Goal: Information Seeking & Learning: Learn about a topic

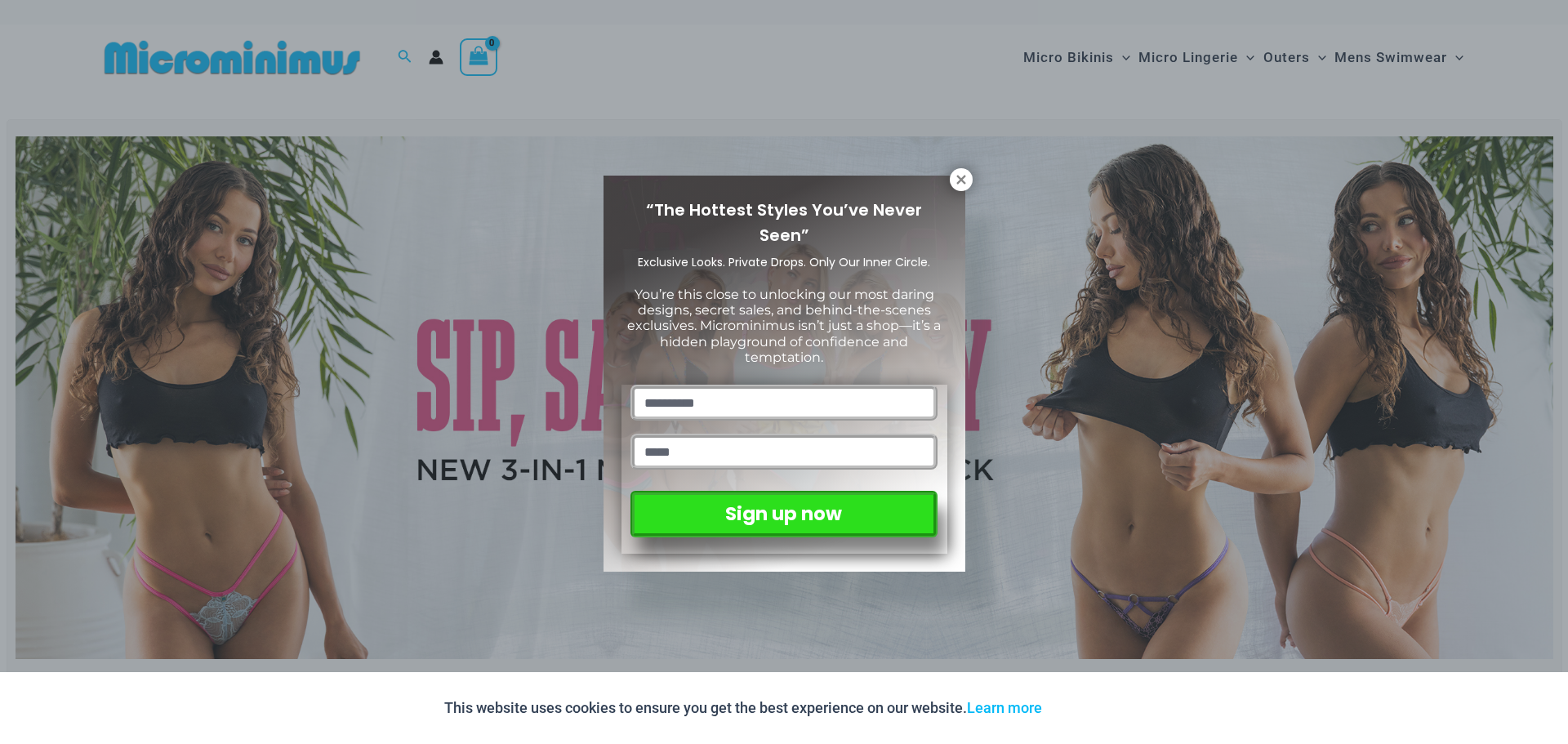
click at [972, 187] on div "“The Hottest Styles You’ve Never Seen” Exclusive Looks. Private Drops. Only Our…" at bounding box center [784, 372] width 1568 height 744
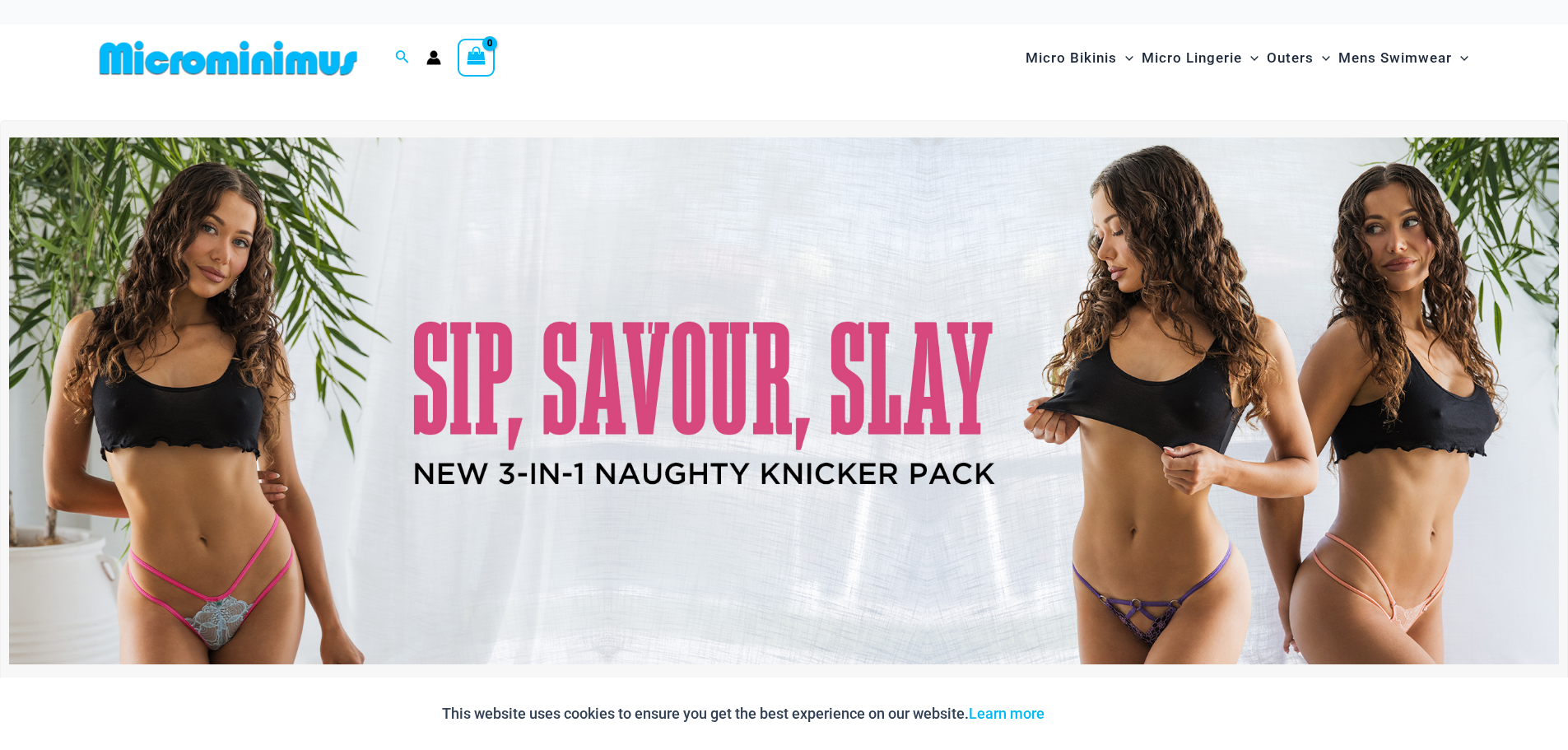
click at [974, 186] on img at bounding box center [784, 401] width 1550 height 527
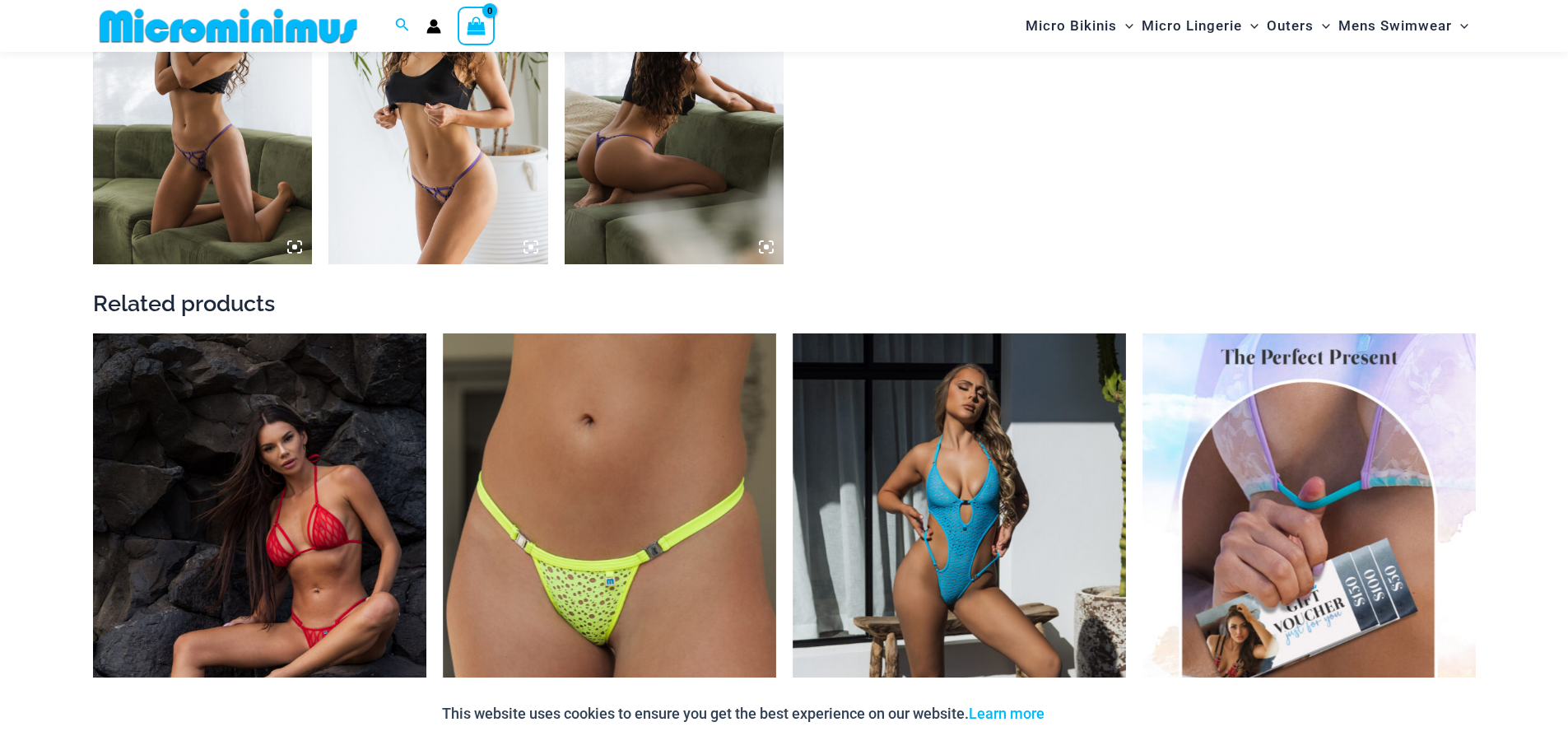
scroll to position [3012, 0]
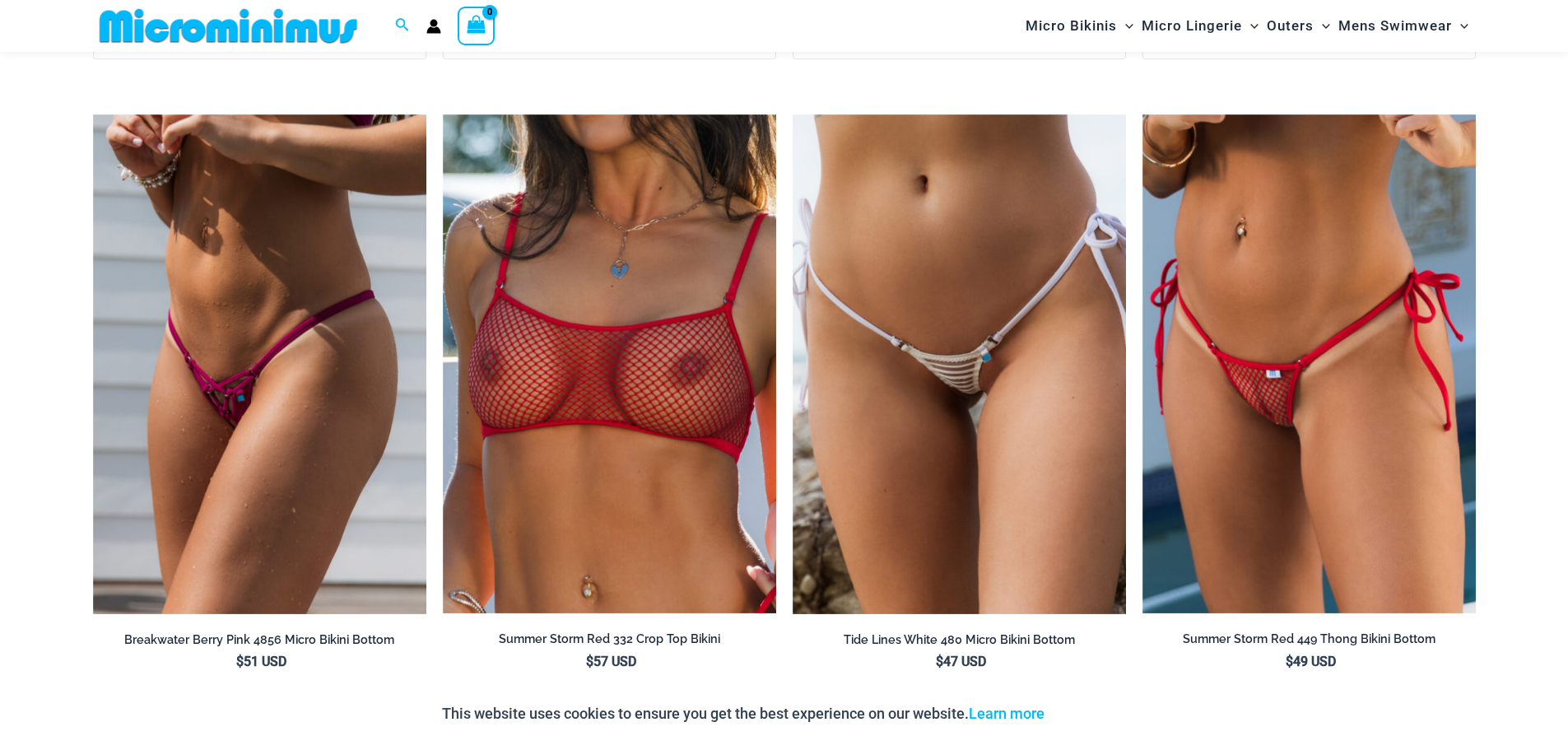
scroll to position [4515, 0]
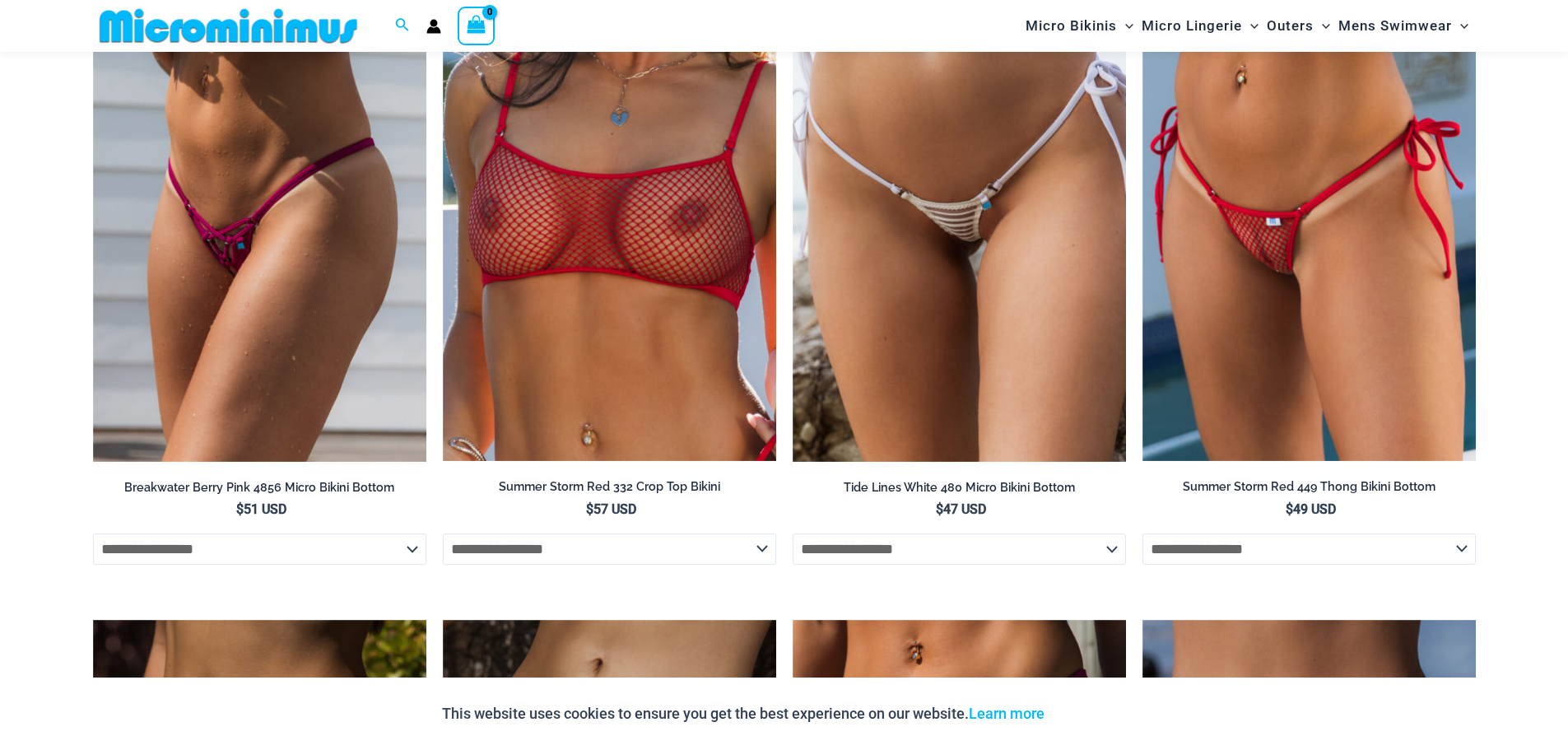
drag, startPoint x: 1288, startPoint y: 195, endPoint x: 1539, endPoint y: 548, distance: 433.1
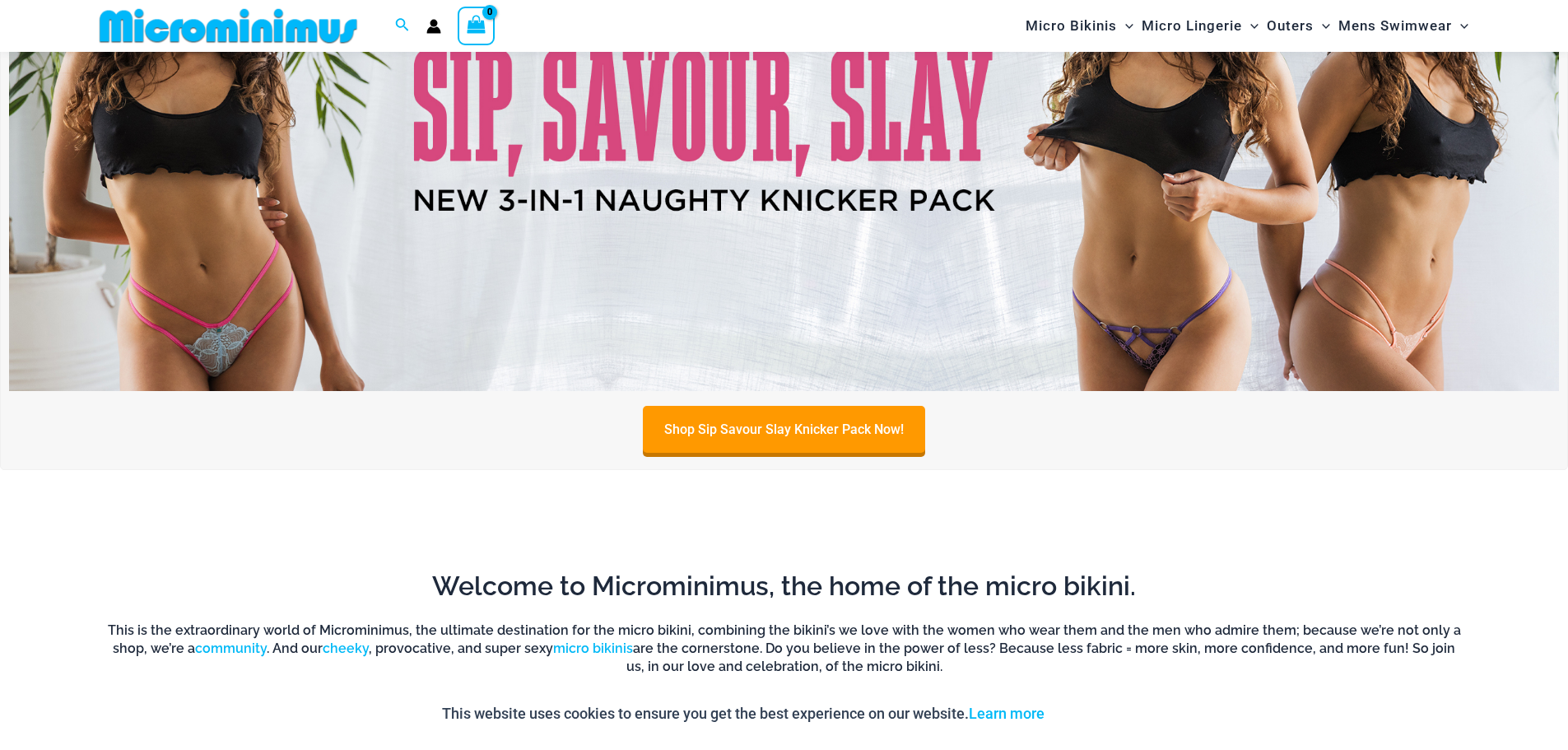
scroll to position [0, 0]
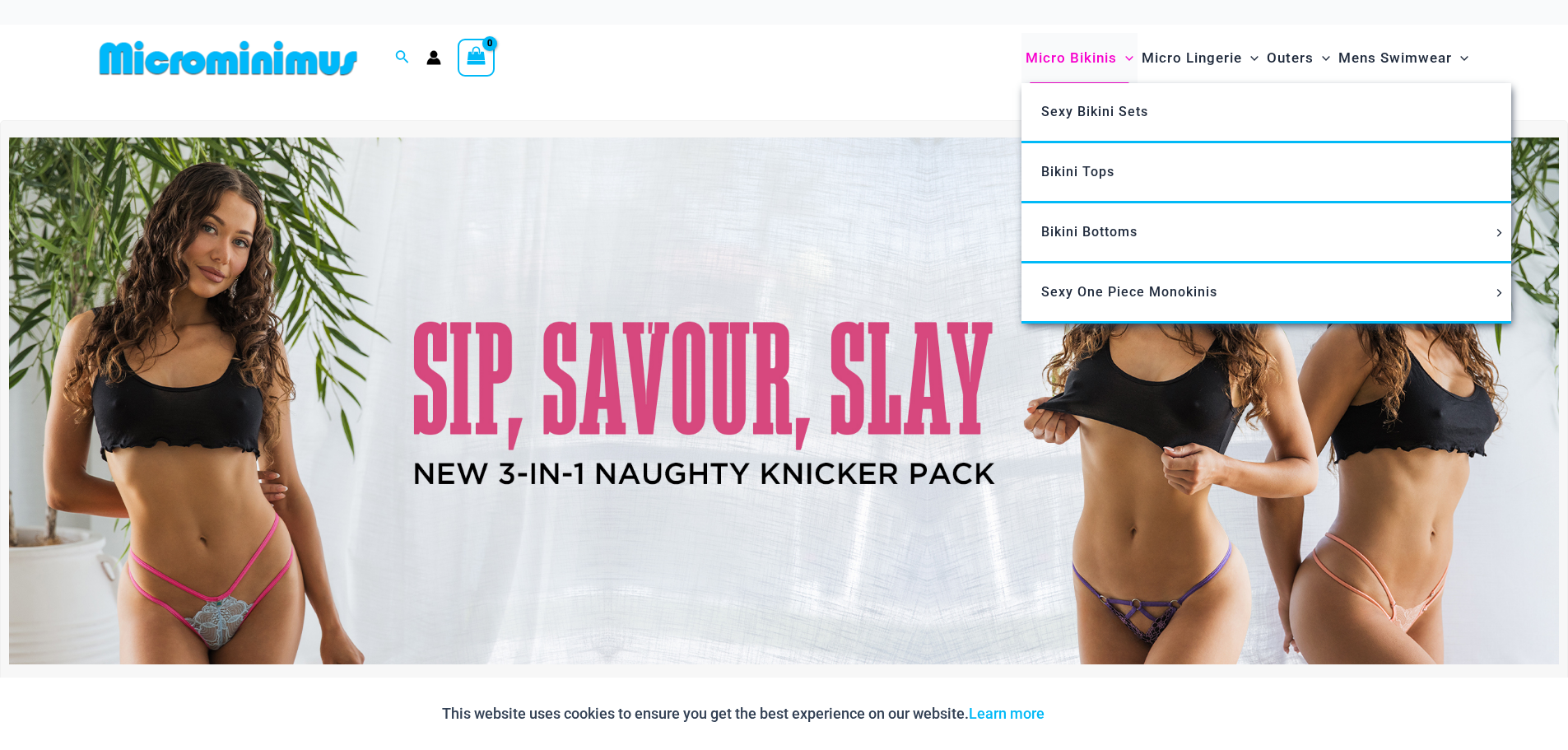
click at [1064, 57] on span "Micro Bikinis" at bounding box center [1071, 58] width 92 height 42
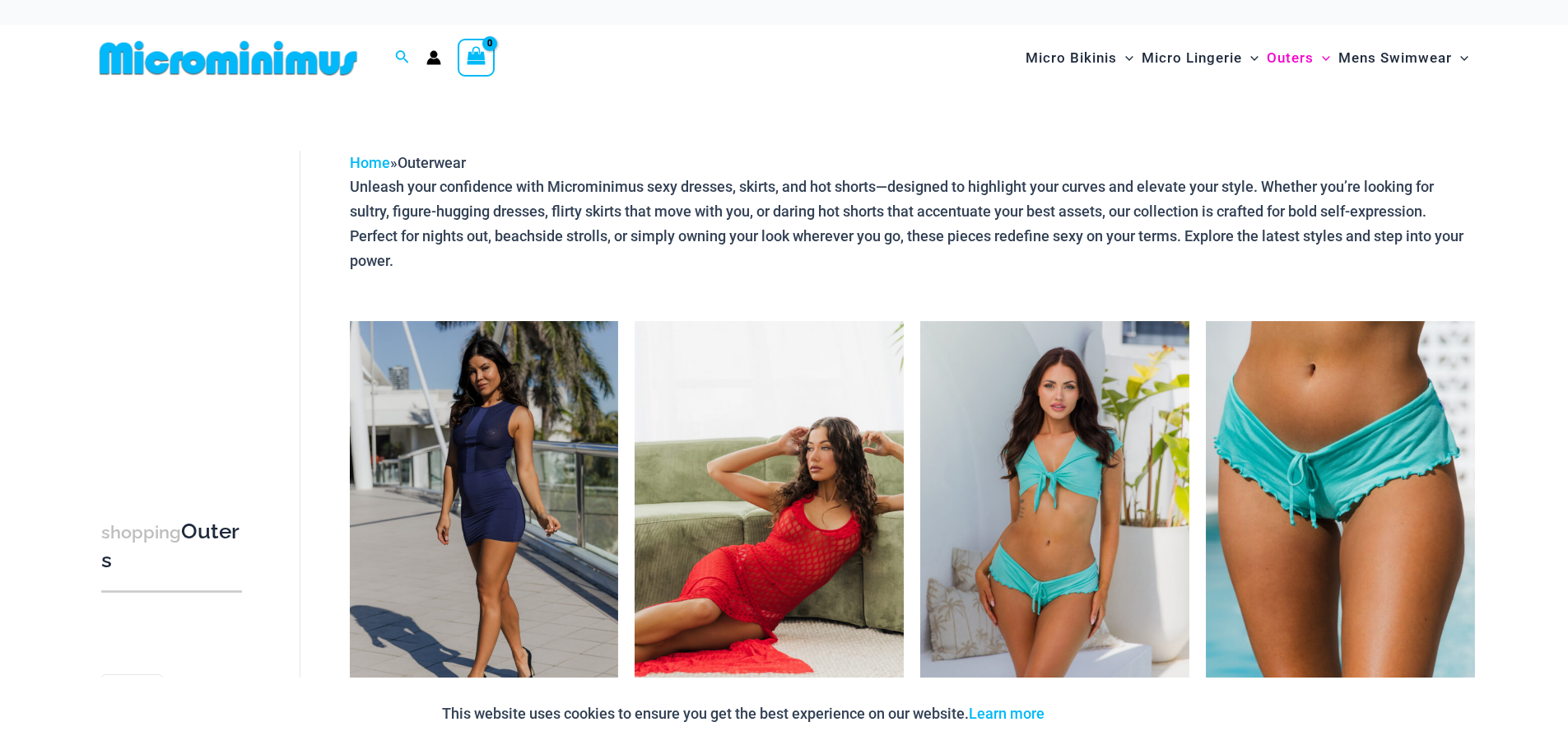
drag, startPoint x: 723, startPoint y: 517, endPoint x: 720, endPoint y: 497, distance: 20.2
click at [723, 517] on img at bounding box center [769, 522] width 269 height 403
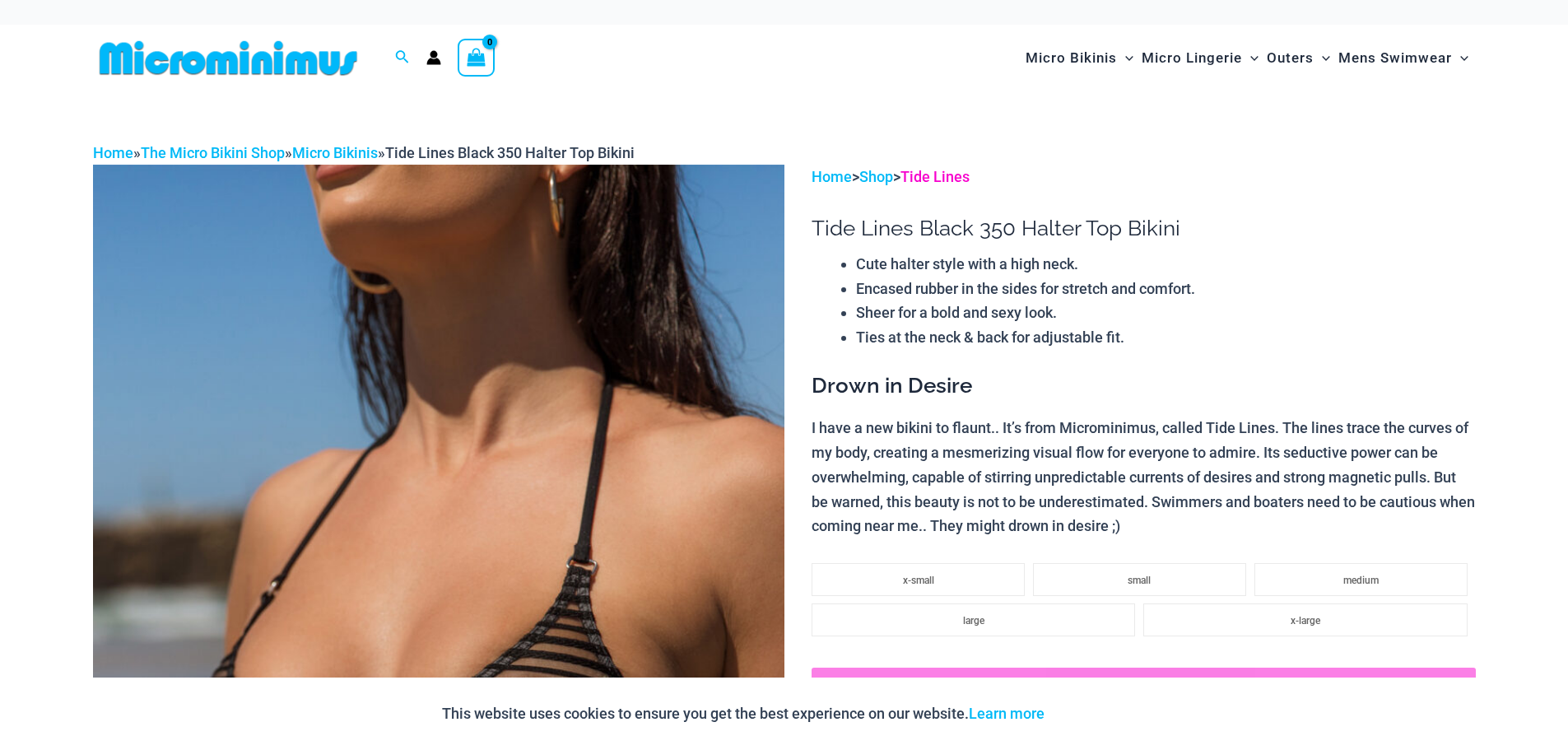
click at [956, 174] on link "Tide Lines" at bounding box center [935, 177] width 69 height 17
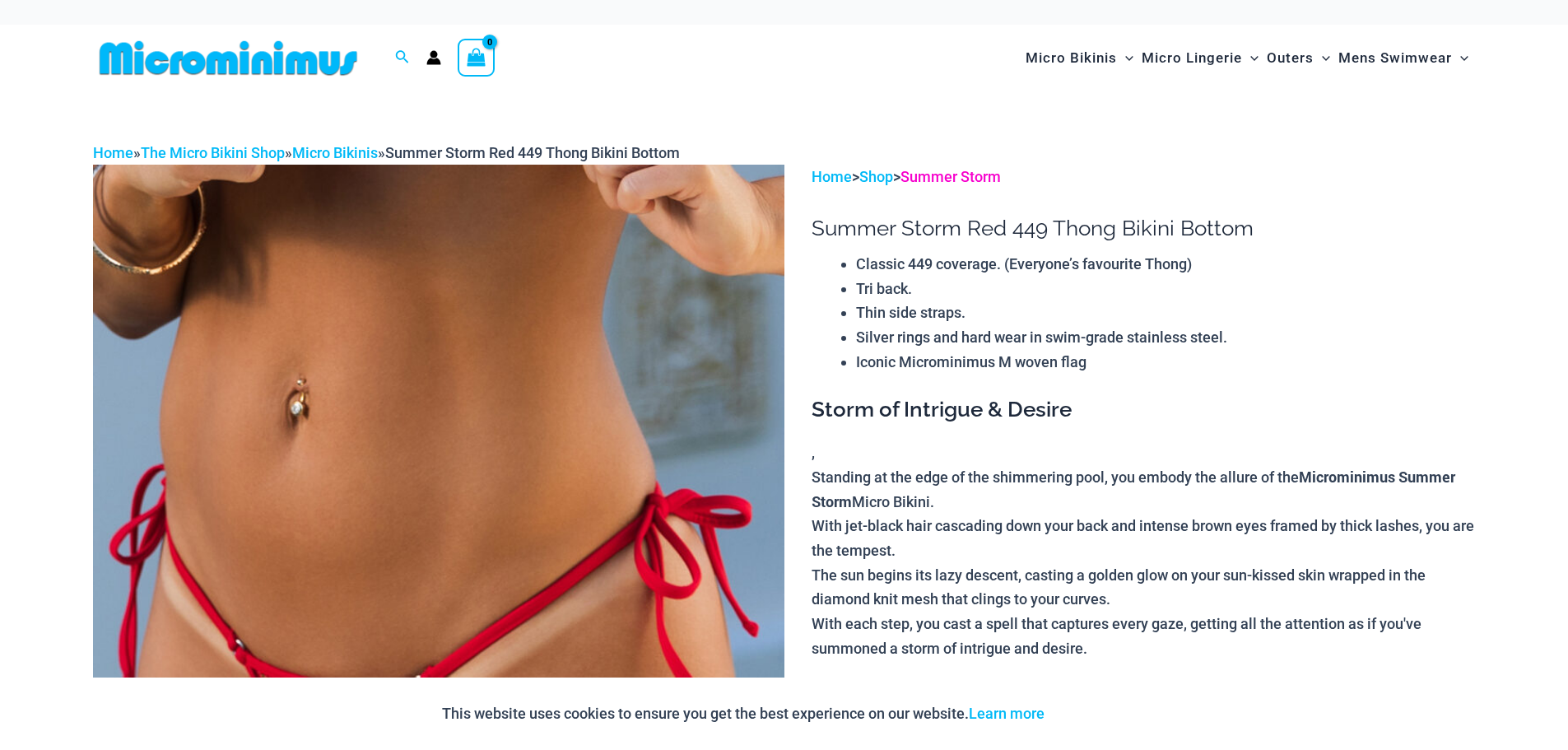
click at [971, 172] on link "Summer Storm" at bounding box center [951, 177] width 101 height 17
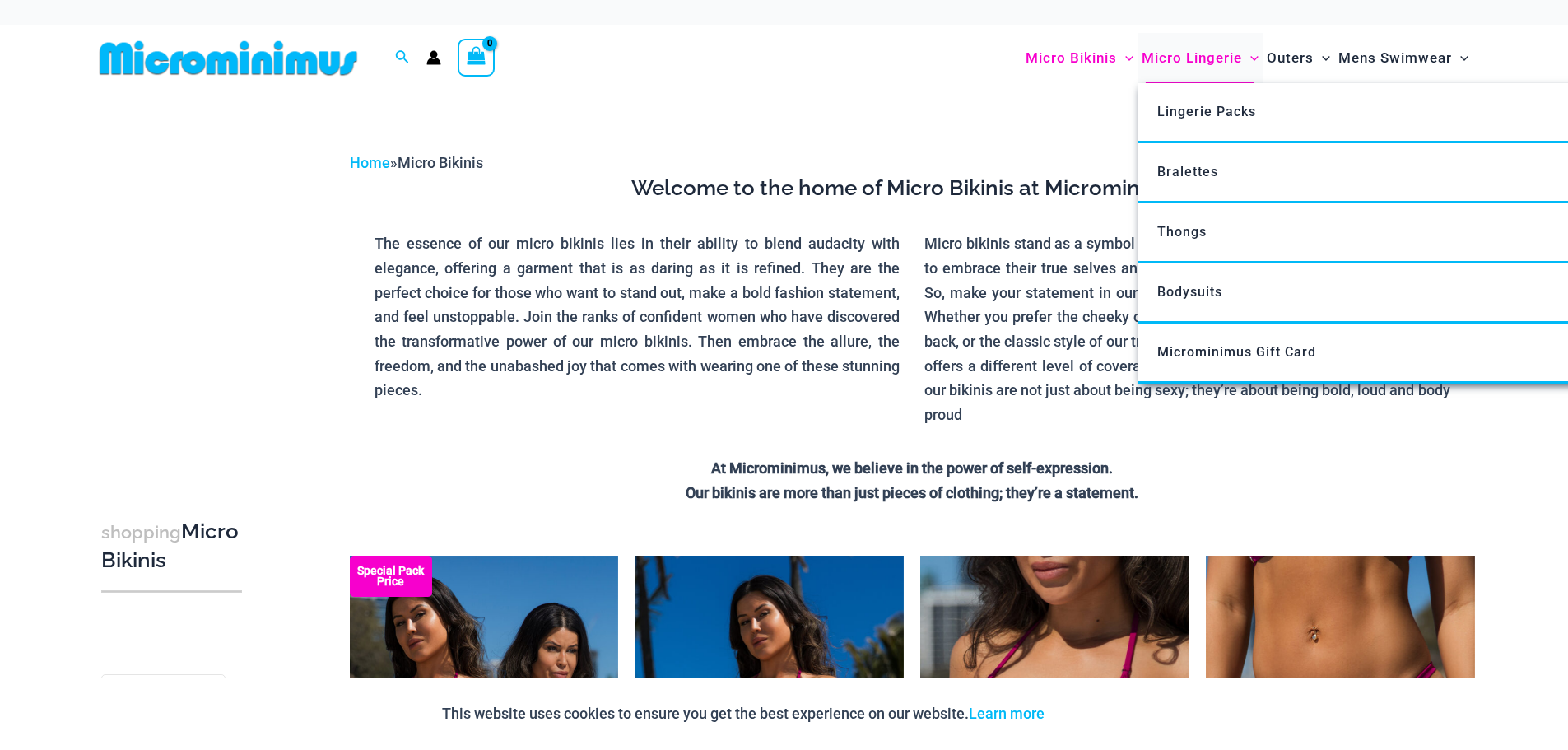
click at [1161, 63] on span "Micro Lingerie" at bounding box center [1192, 58] width 101 height 42
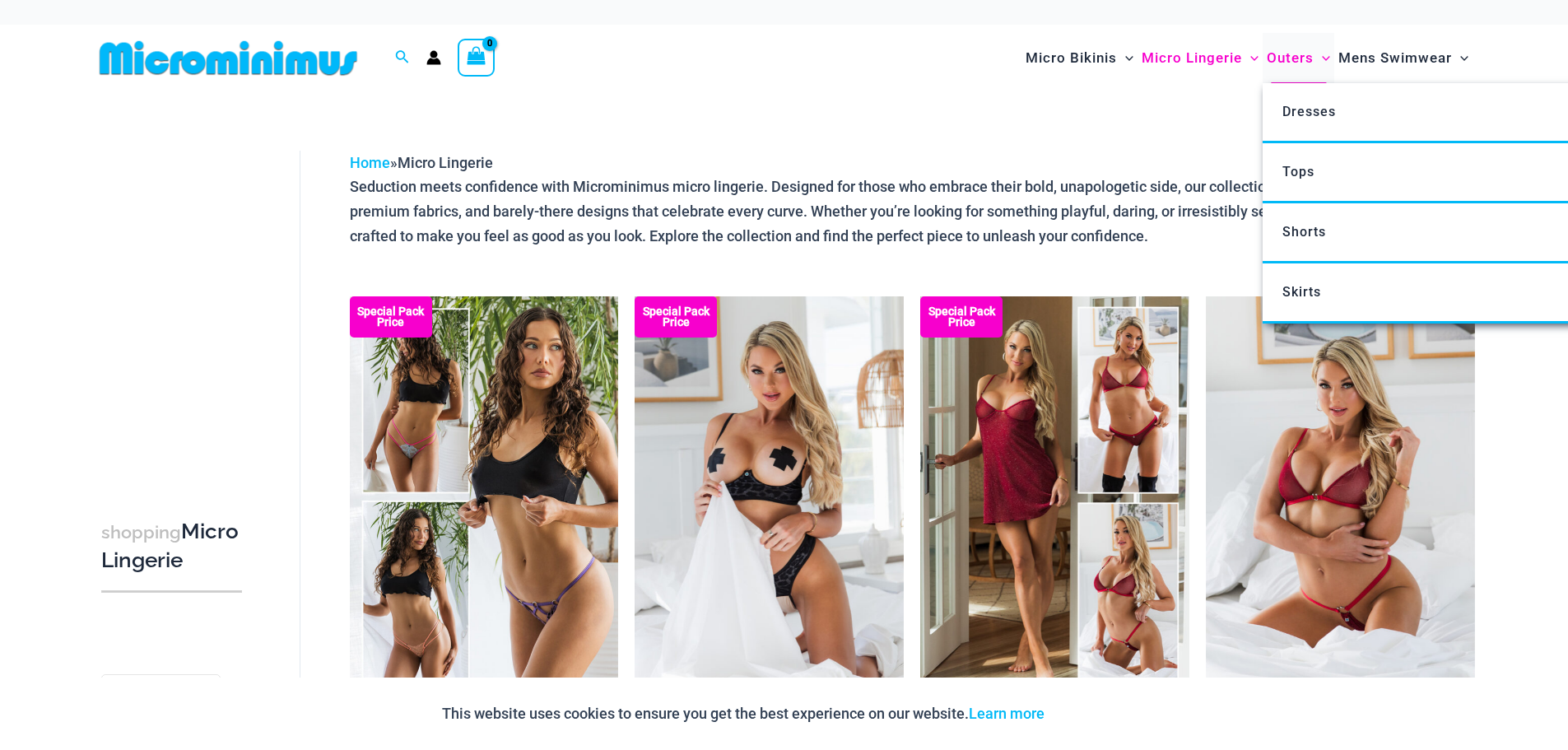
click at [1280, 60] on span "Outers" at bounding box center [1290, 58] width 47 height 42
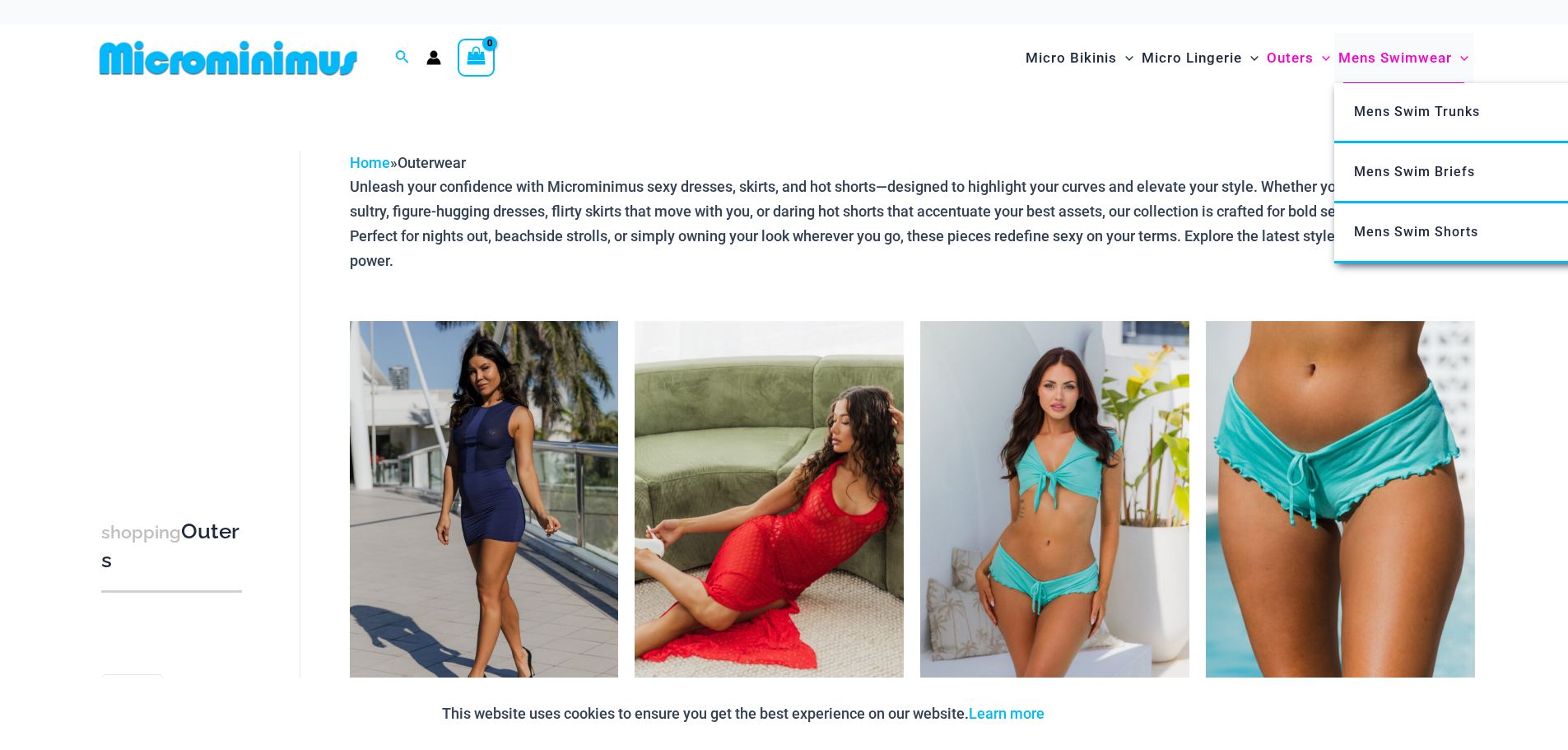
click at [1385, 57] on span "Mens Swimwear" at bounding box center [1395, 58] width 114 height 42
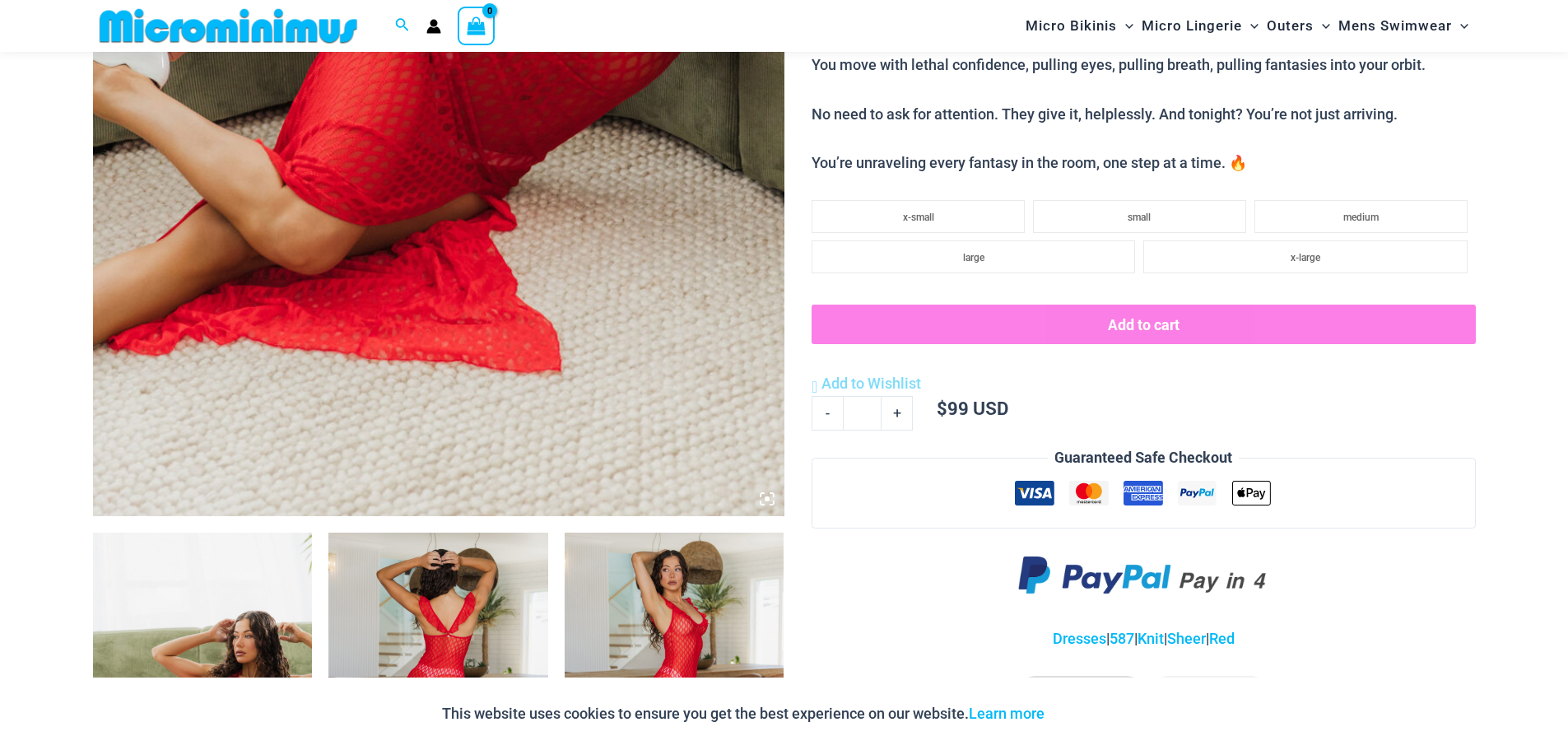
scroll to position [1083, 0]
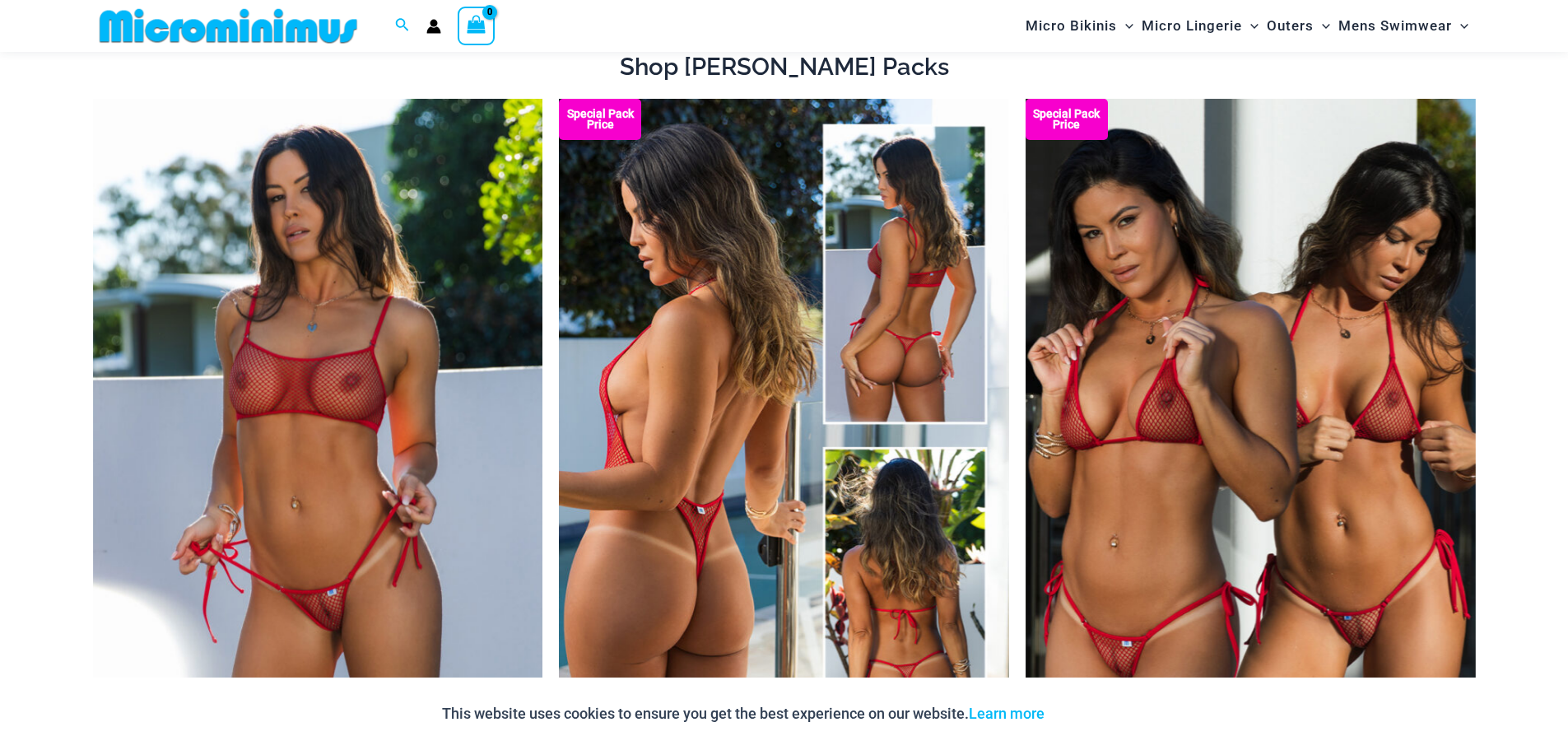
scroll to position [395, 0]
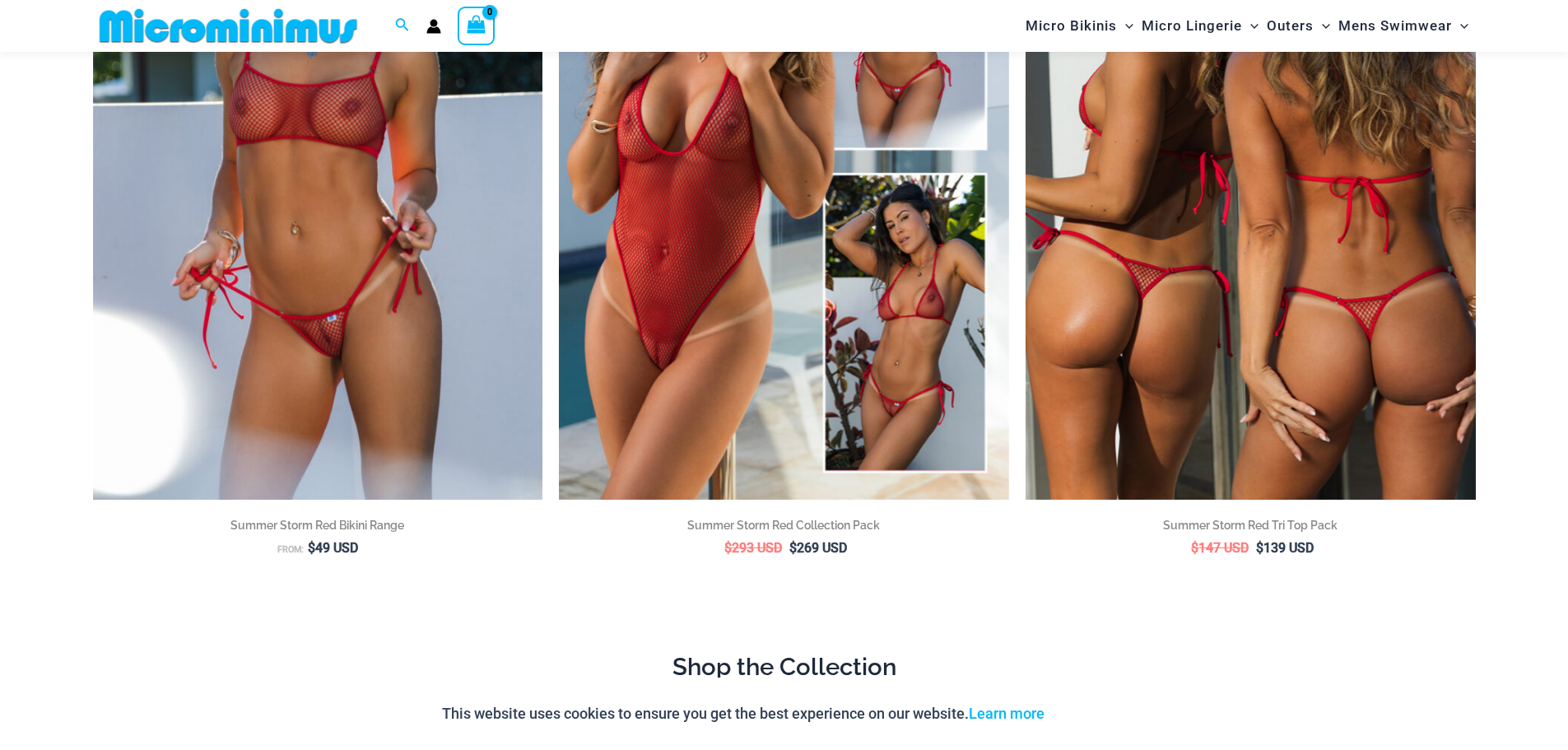
click at [1119, 273] on img at bounding box center [1250, 162] width 450 height 675
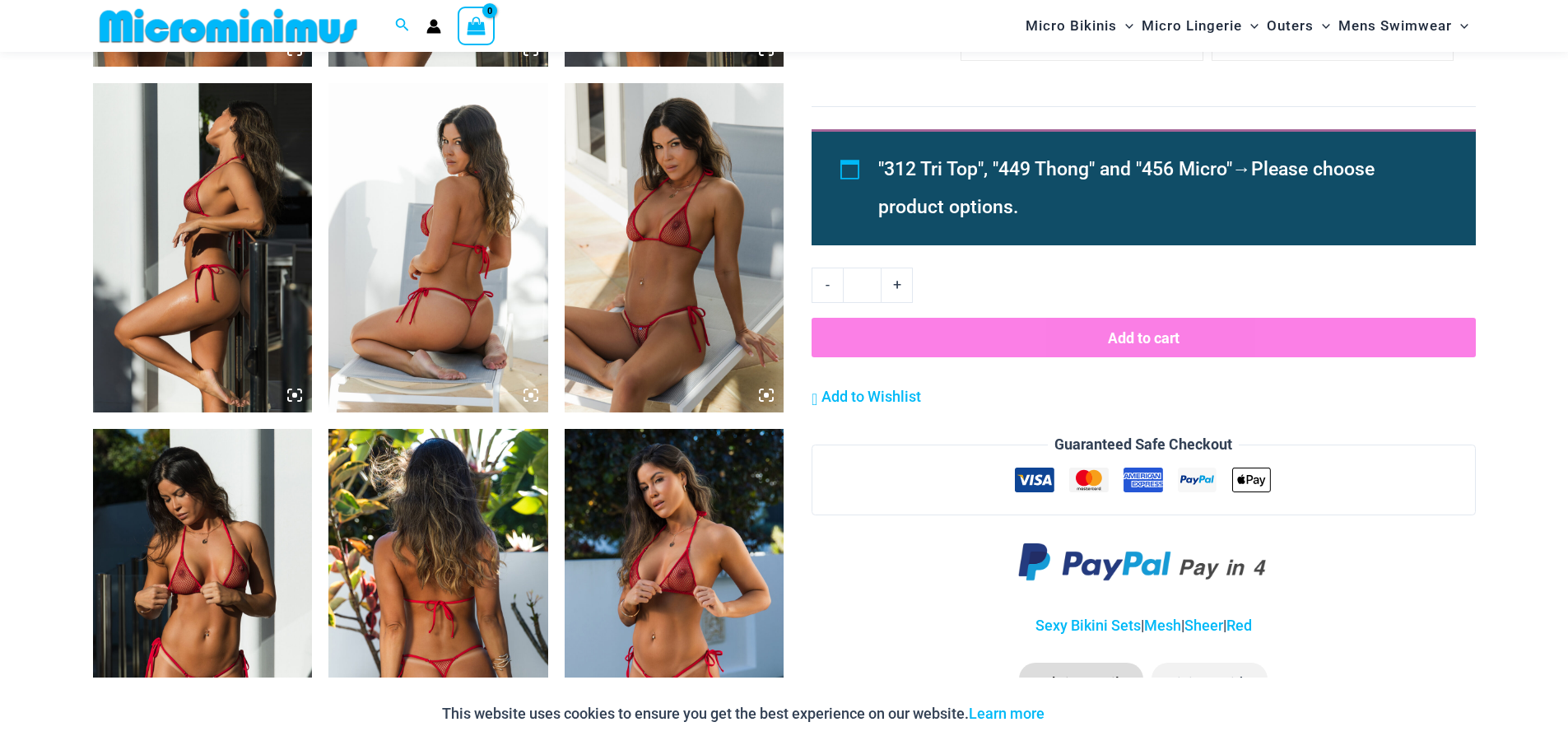
scroll to position [1634, 0]
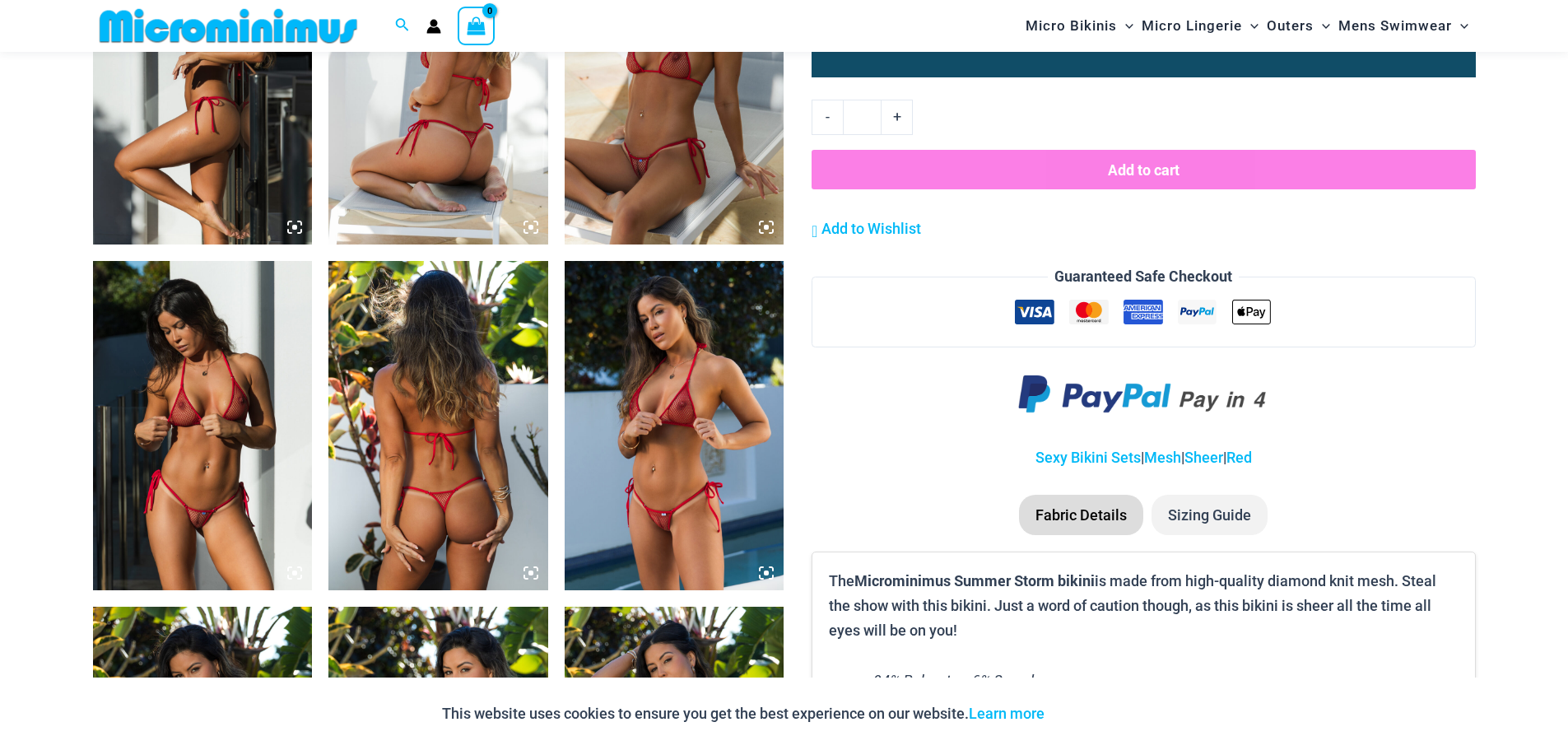
click at [252, 522] on img at bounding box center [203, 425] width 219 height 329
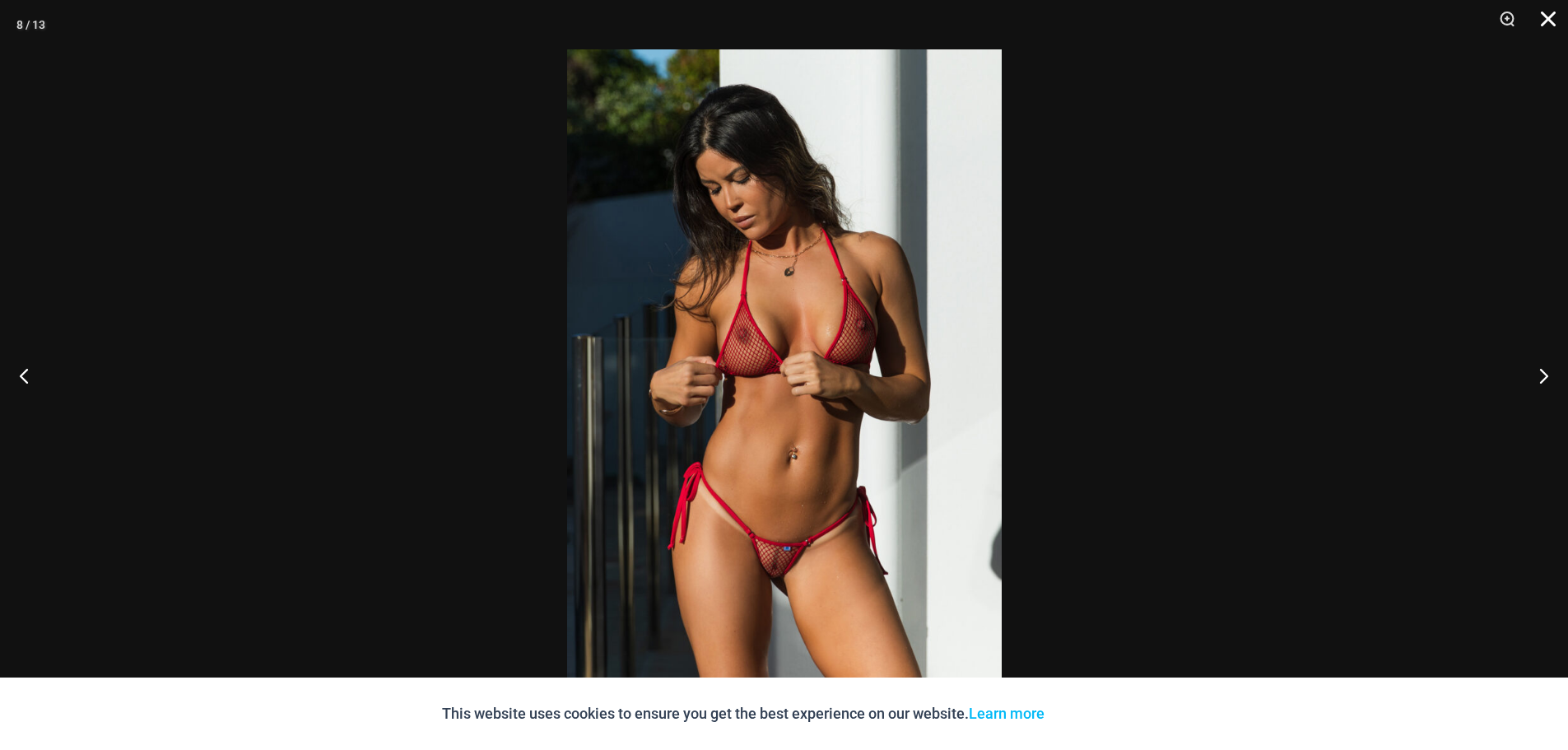
click at [1548, 25] on button "Close" at bounding box center [1542, 25] width 41 height 50
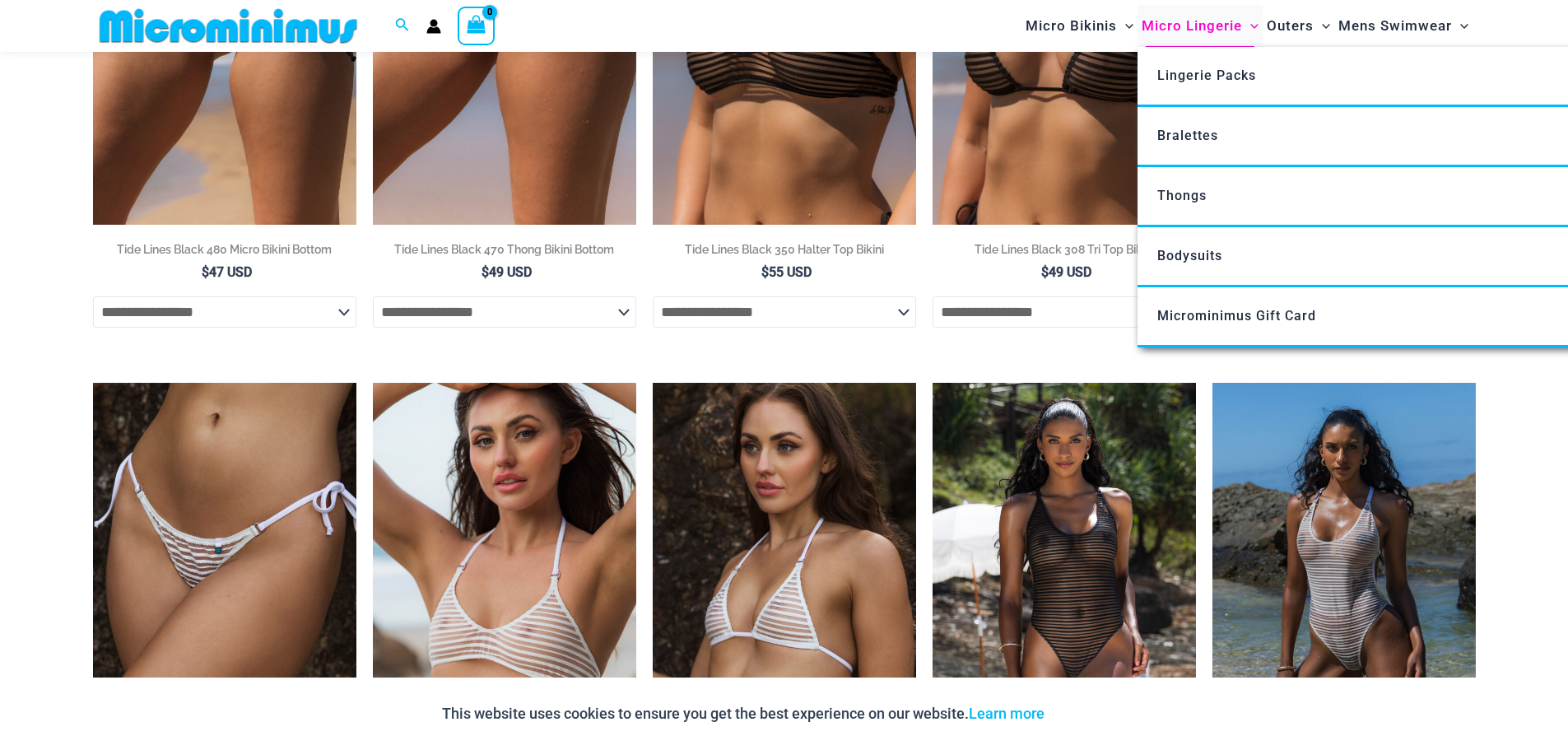
scroll to position [847, 0]
